Goal: Information Seeking & Learning: Learn about a topic

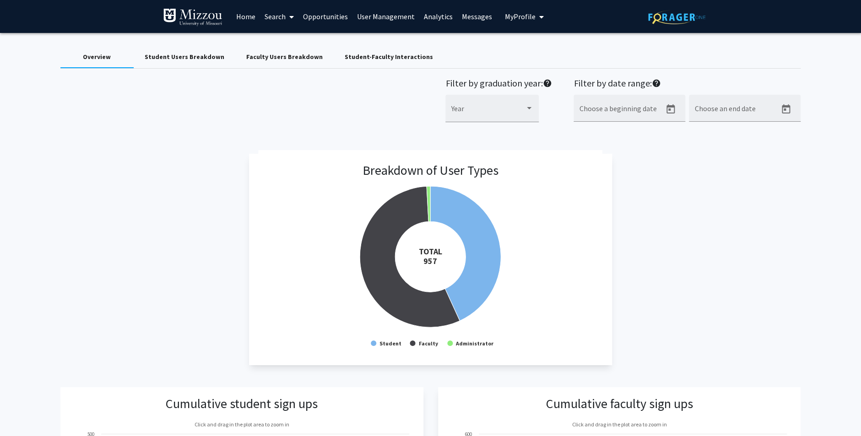
click at [248, 16] on link "Home" at bounding box center [246, 16] width 28 height 32
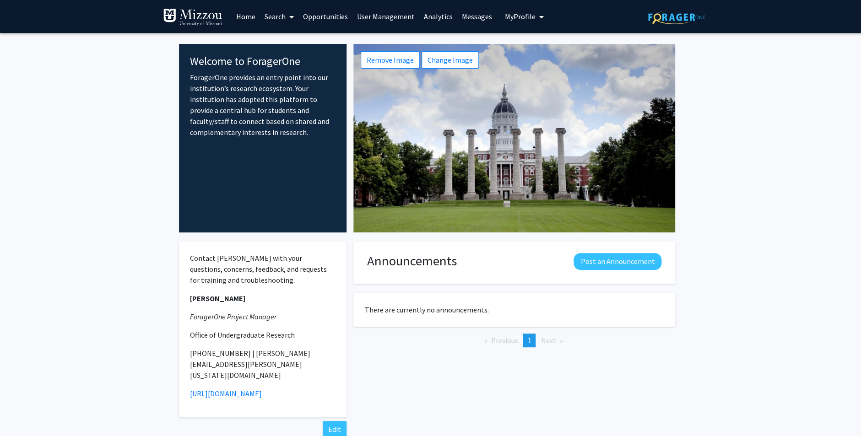
click at [327, 16] on link "Opportunities" at bounding box center [326, 16] width 54 height 32
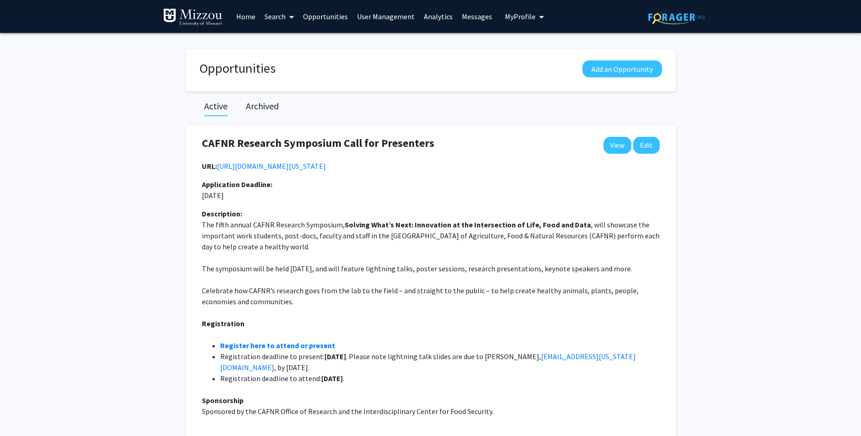
click at [250, 16] on link "Home" at bounding box center [246, 16] width 28 height 32
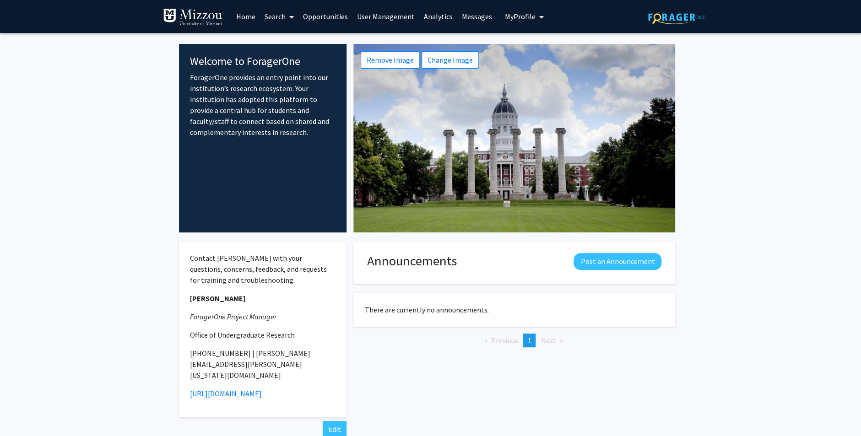
click at [281, 17] on link "Search" at bounding box center [279, 16] width 38 height 32
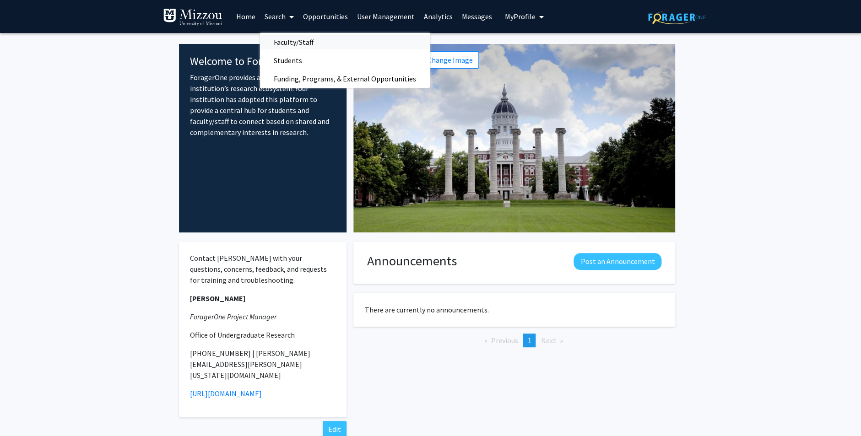
click at [279, 42] on span "Faculty/Staff" at bounding box center [293, 42] width 67 height 18
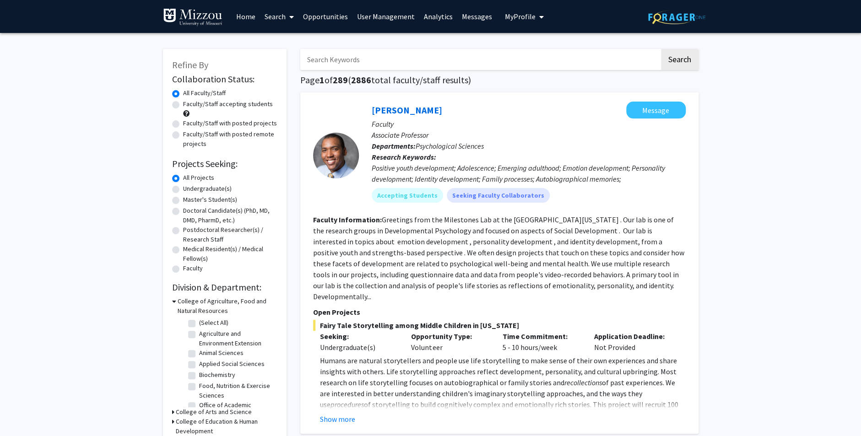
click at [183, 124] on label "Faculty/Staff with posted projects" at bounding box center [230, 124] width 94 height 10
click at [183, 124] on input "Faculty/Staff with posted projects" at bounding box center [186, 122] width 6 height 6
radio input "true"
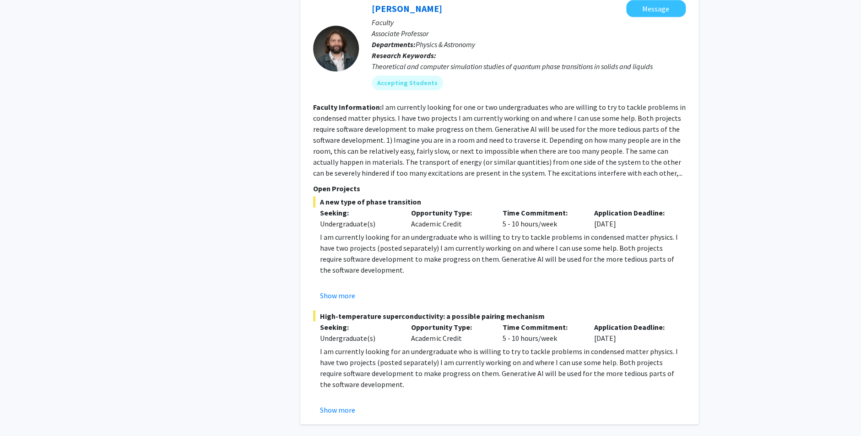
scroll to position [4023, 0]
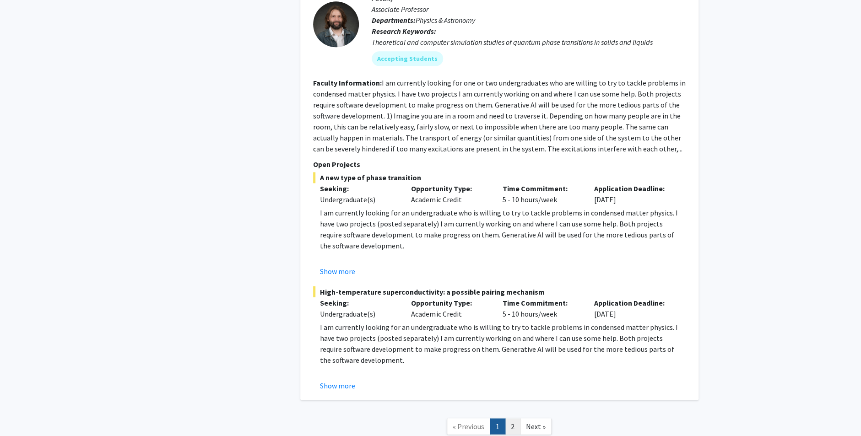
click at [514, 419] on link "2" at bounding box center [513, 427] width 16 height 16
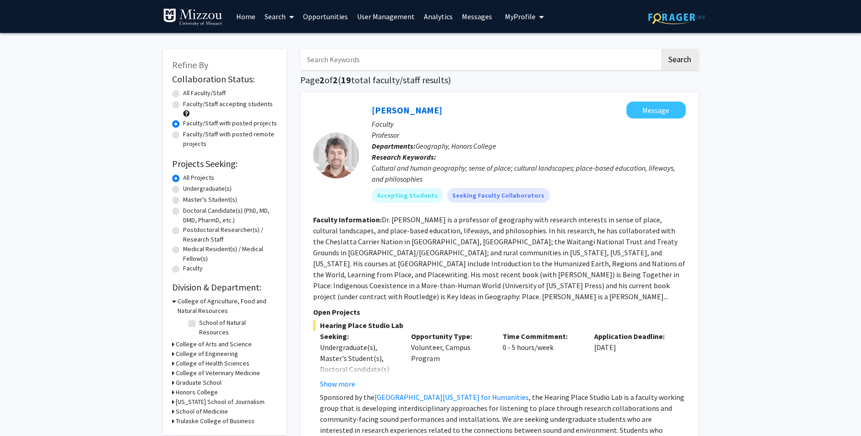
click at [179, 93] on div "All Faculty/Staff" at bounding box center [224, 93] width 105 height 11
click at [183, 93] on label "All Faculty/Staff" at bounding box center [204, 93] width 43 height 10
click at [183, 93] on input "All Faculty/Staff" at bounding box center [186, 91] width 6 height 6
radio input "true"
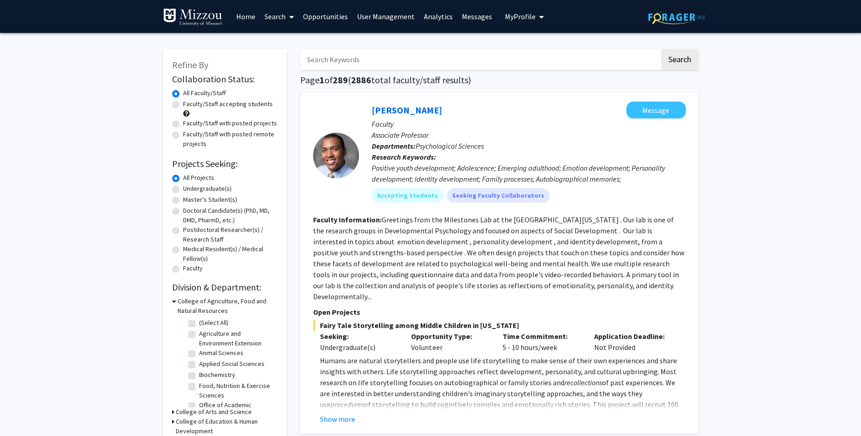
click at [428, 16] on link "Analytics" at bounding box center [438, 16] width 38 height 32
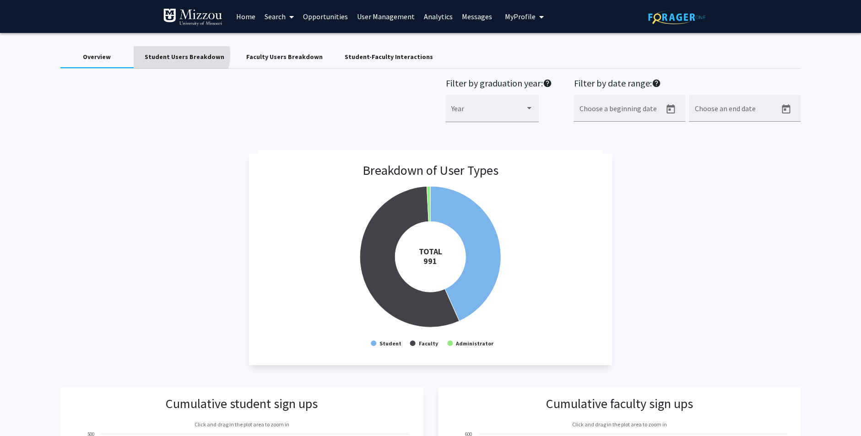
click at [176, 54] on div "Student Users Breakdown" at bounding box center [185, 57] width 80 height 10
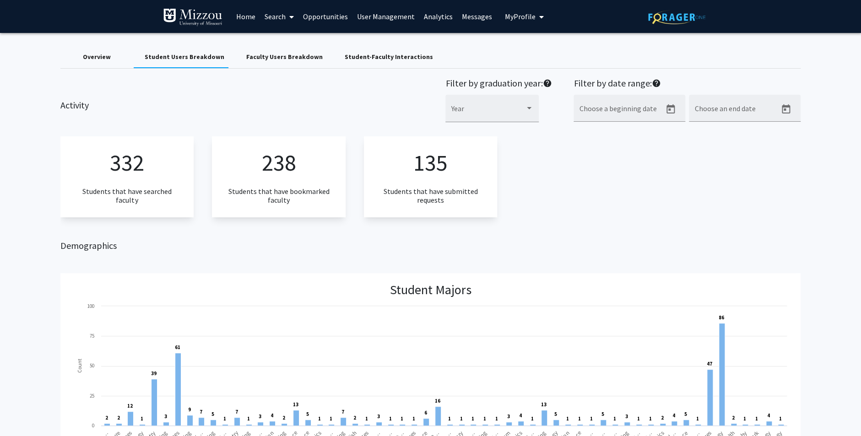
click at [253, 59] on div "Faculty Users Breakdown" at bounding box center [284, 57] width 76 height 10
